Goal: Check status: Check status

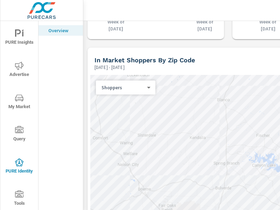
scroll to position [834, 0]
